Goal: Find specific page/section: Find specific page/section

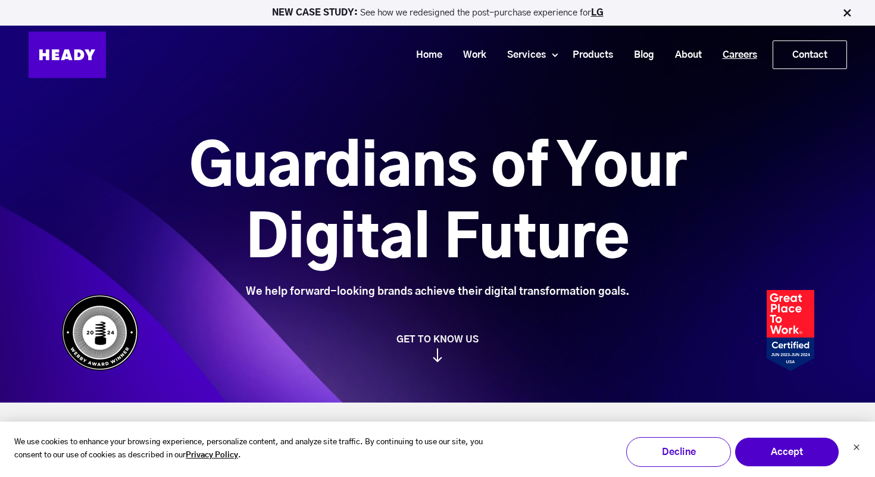
click at [736, 55] on link "Careers" at bounding box center [734, 55] width 55 height 22
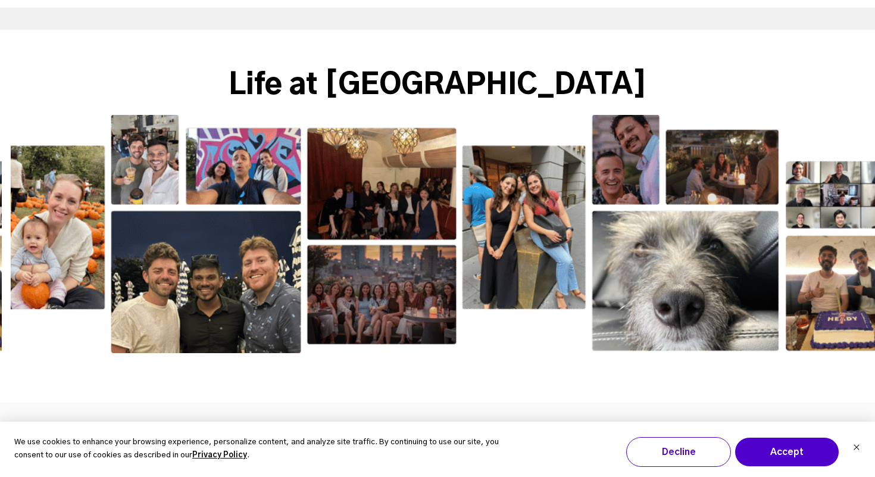
scroll to position [1877, 0]
